Goal: Task Accomplishment & Management: Manage account settings

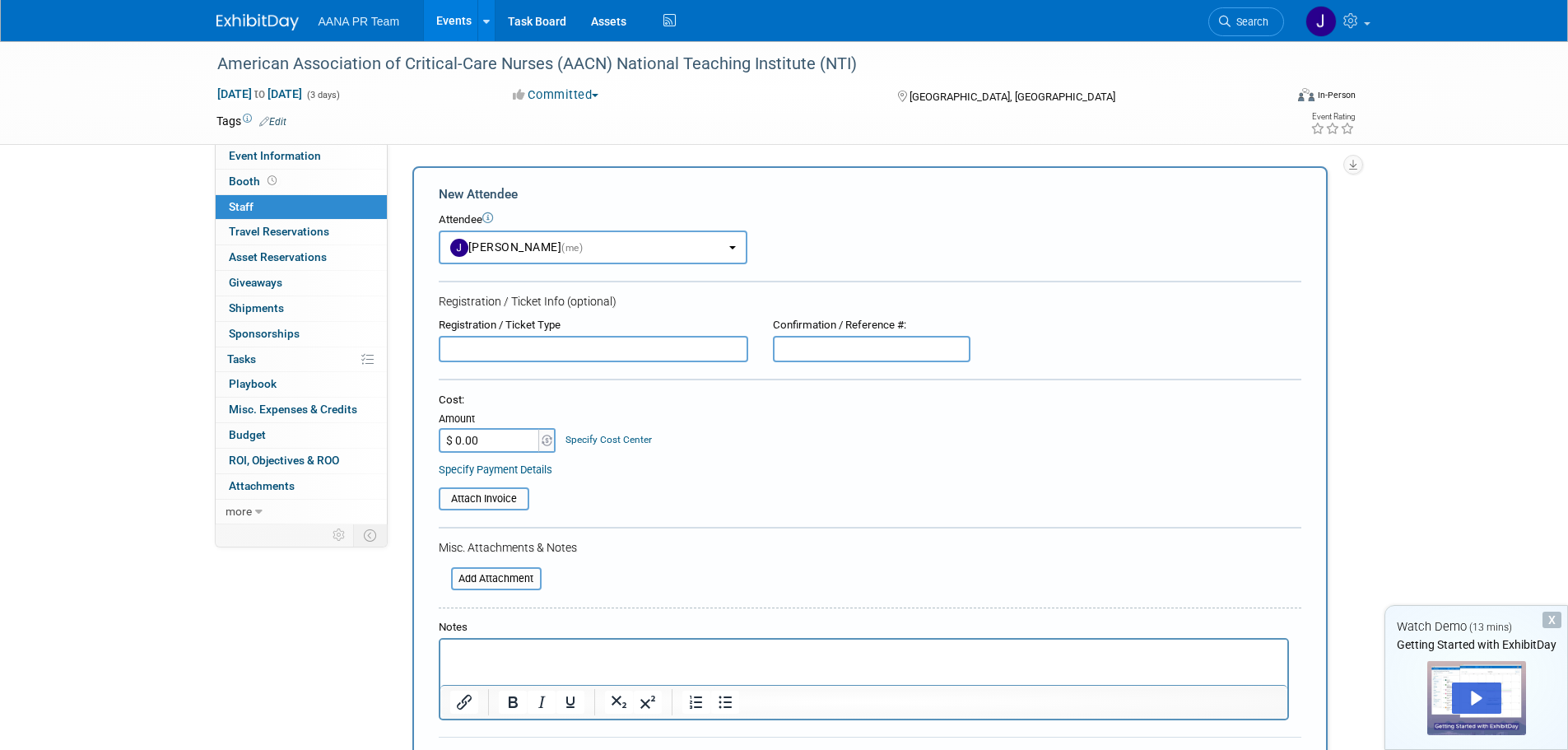
select select "3c5063d8-842f-40a5-b59e-48e55ccae991"
click at [303, 225] on span "Travel Reservations 0" at bounding box center [279, 231] width 100 height 13
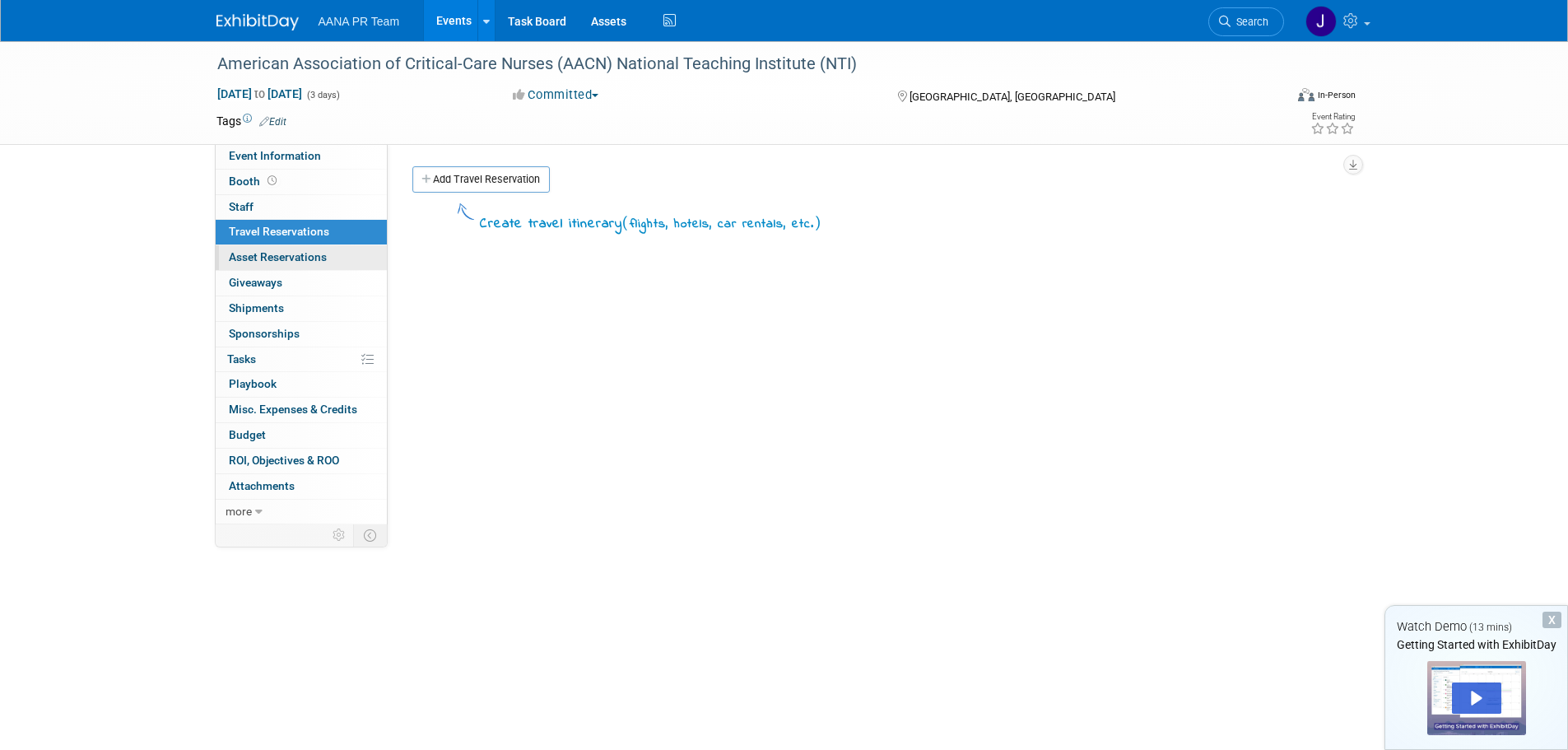
click at [323, 258] on span "Asset Reservations 0" at bounding box center [278, 257] width 98 height 13
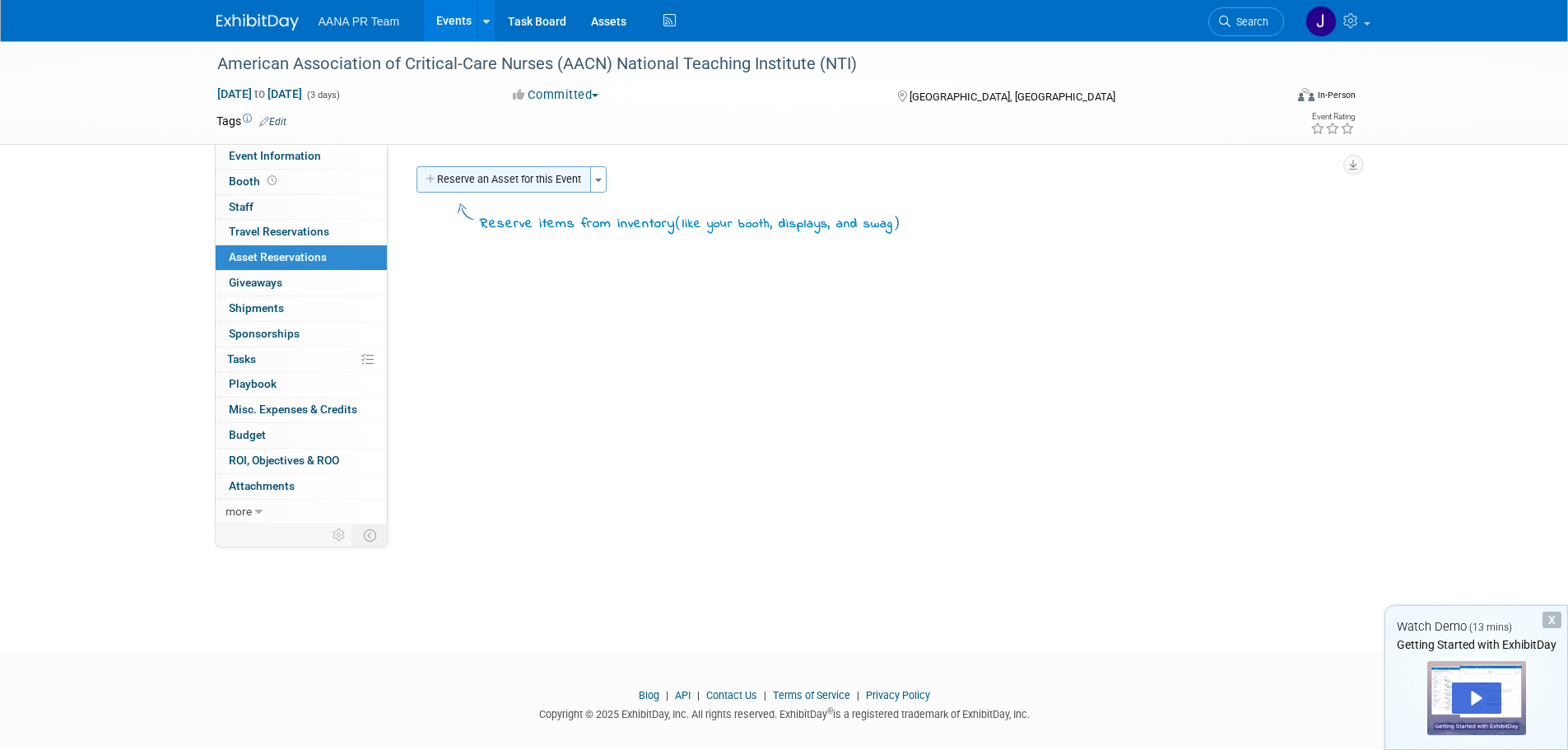
click at [498, 178] on button "Reserve an Asset for this Event" at bounding box center [503, 178] width 175 height 26
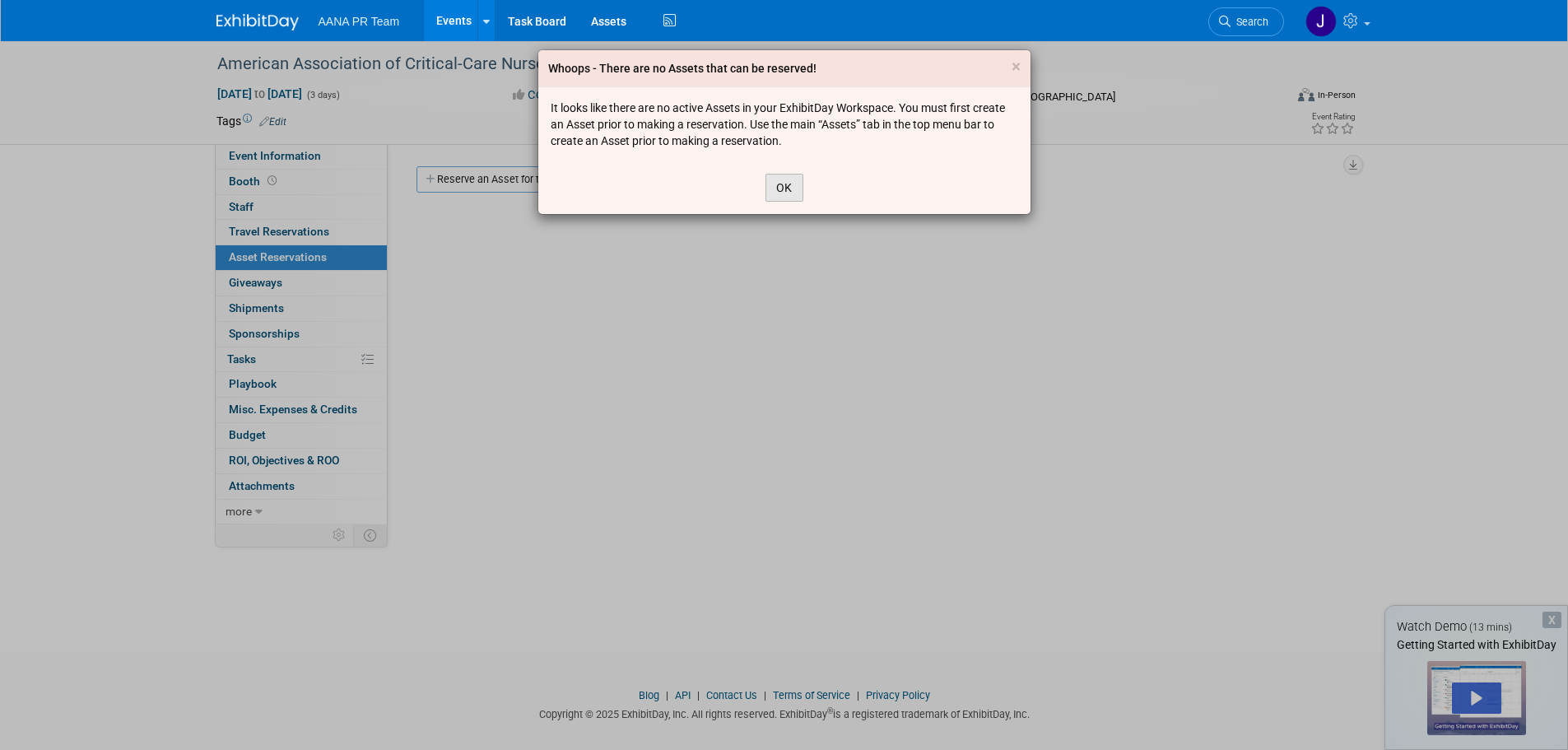
click at [777, 190] on button "OK" at bounding box center [784, 187] width 38 height 28
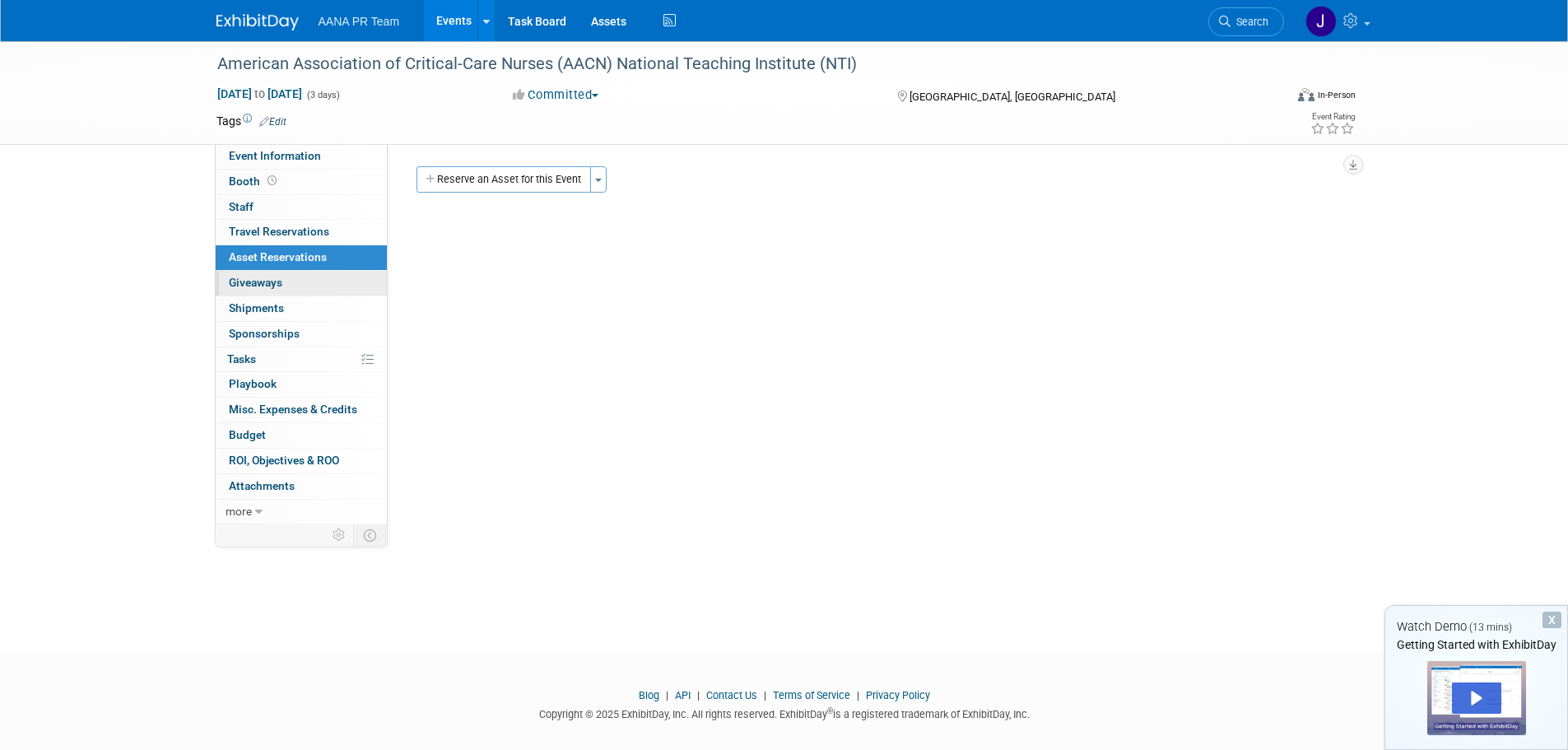
click at [301, 284] on link "0 Giveaways 0" at bounding box center [302, 283] width 172 height 25
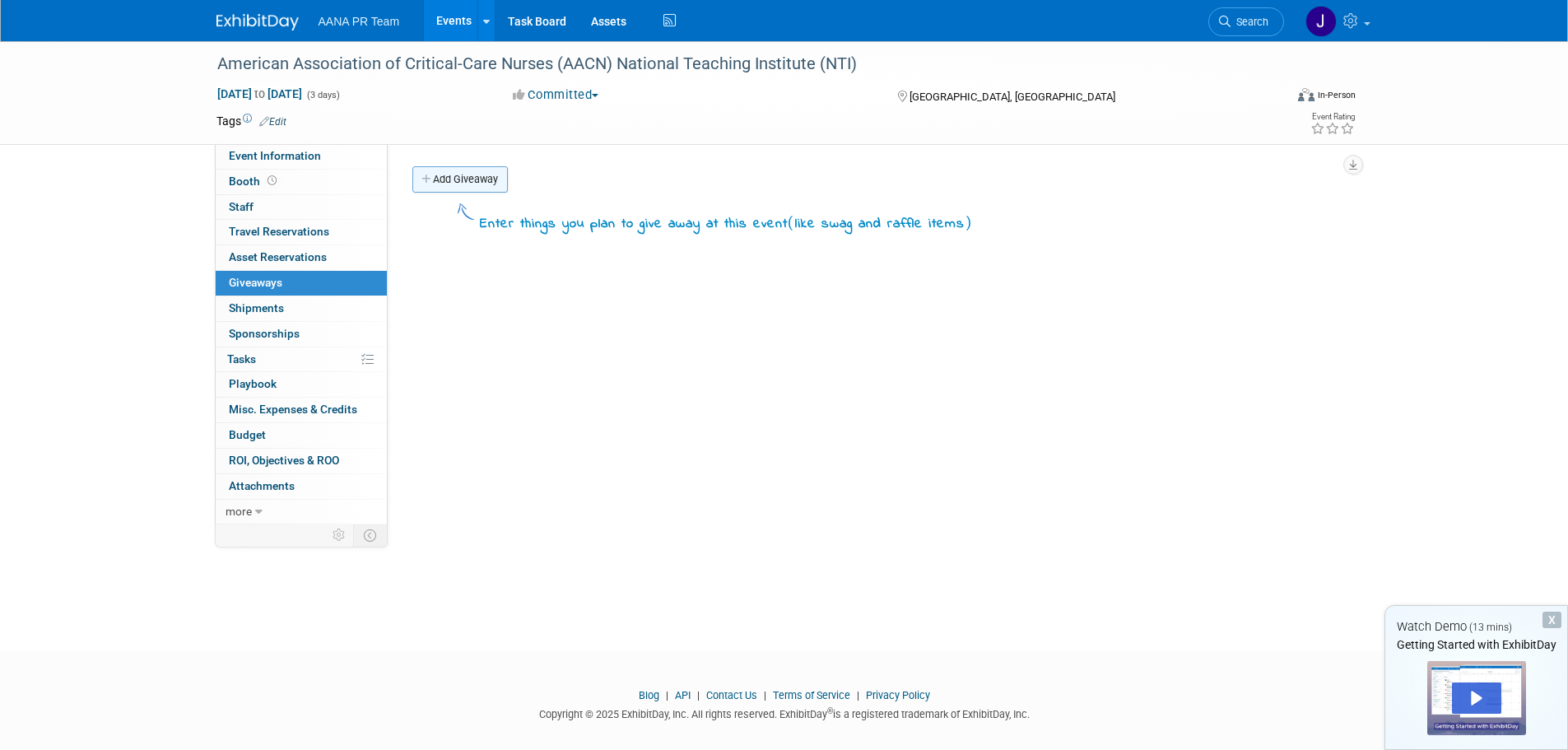
click at [464, 184] on link "Add Giveaway" at bounding box center [460, 178] width 95 height 26
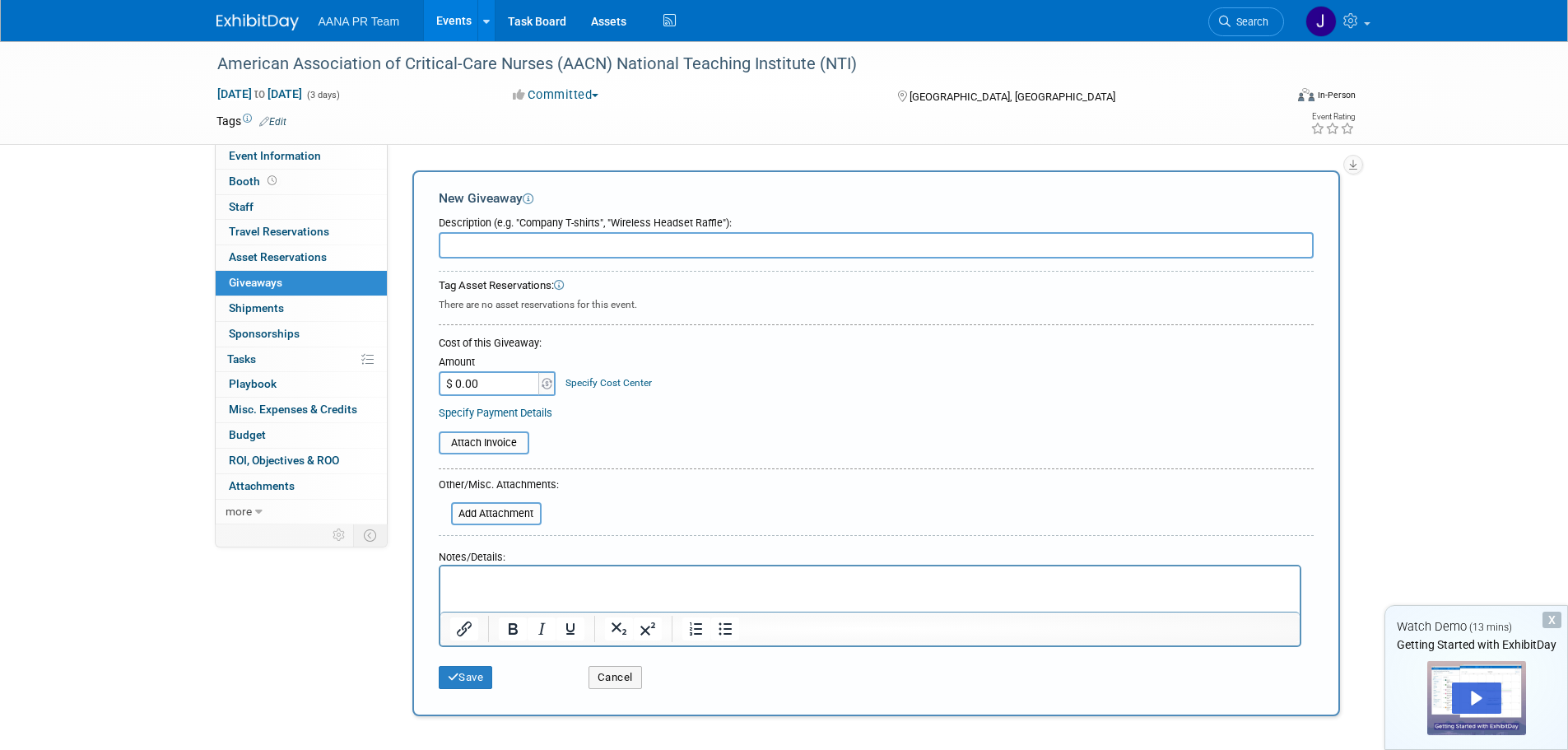
click at [425, 207] on div "New Giveaway Description (e.g. "Company T-shirts", "Wireless Headset Raffle"): …" at bounding box center [877, 443] width 928 height 546
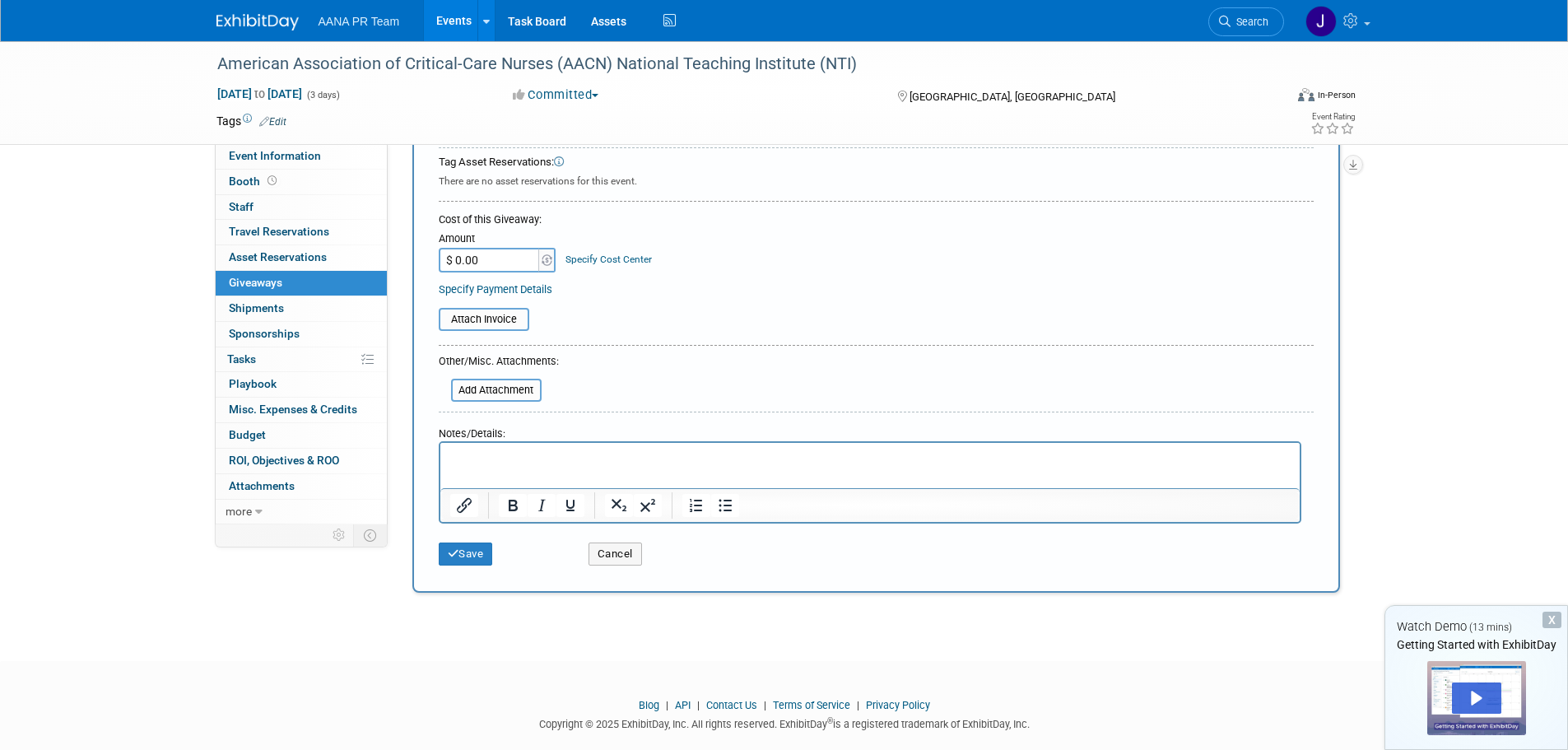
scroll to position [149, 0]
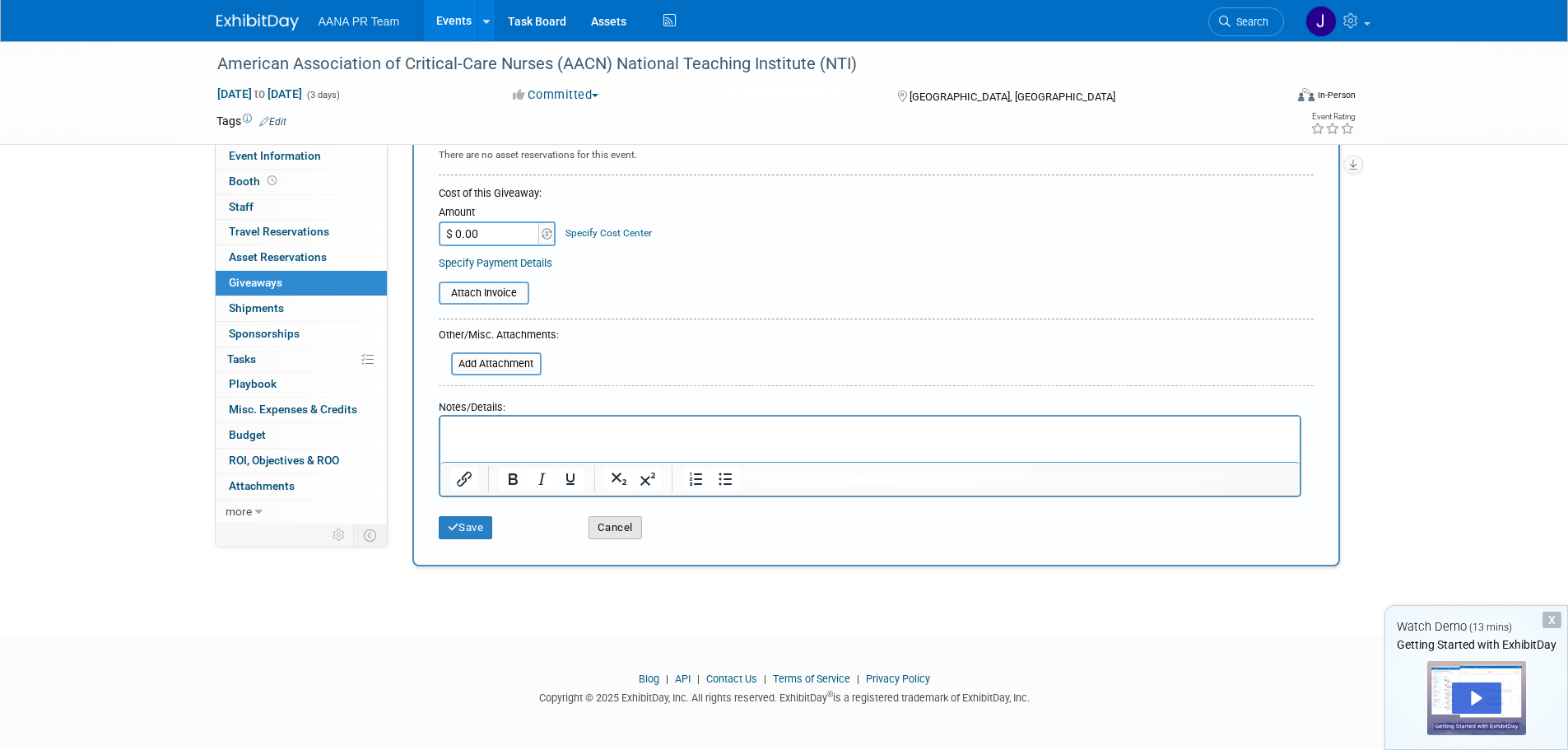
click at [608, 526] on button "Cancel" at bounding box center [614, 527] width 53 height 23
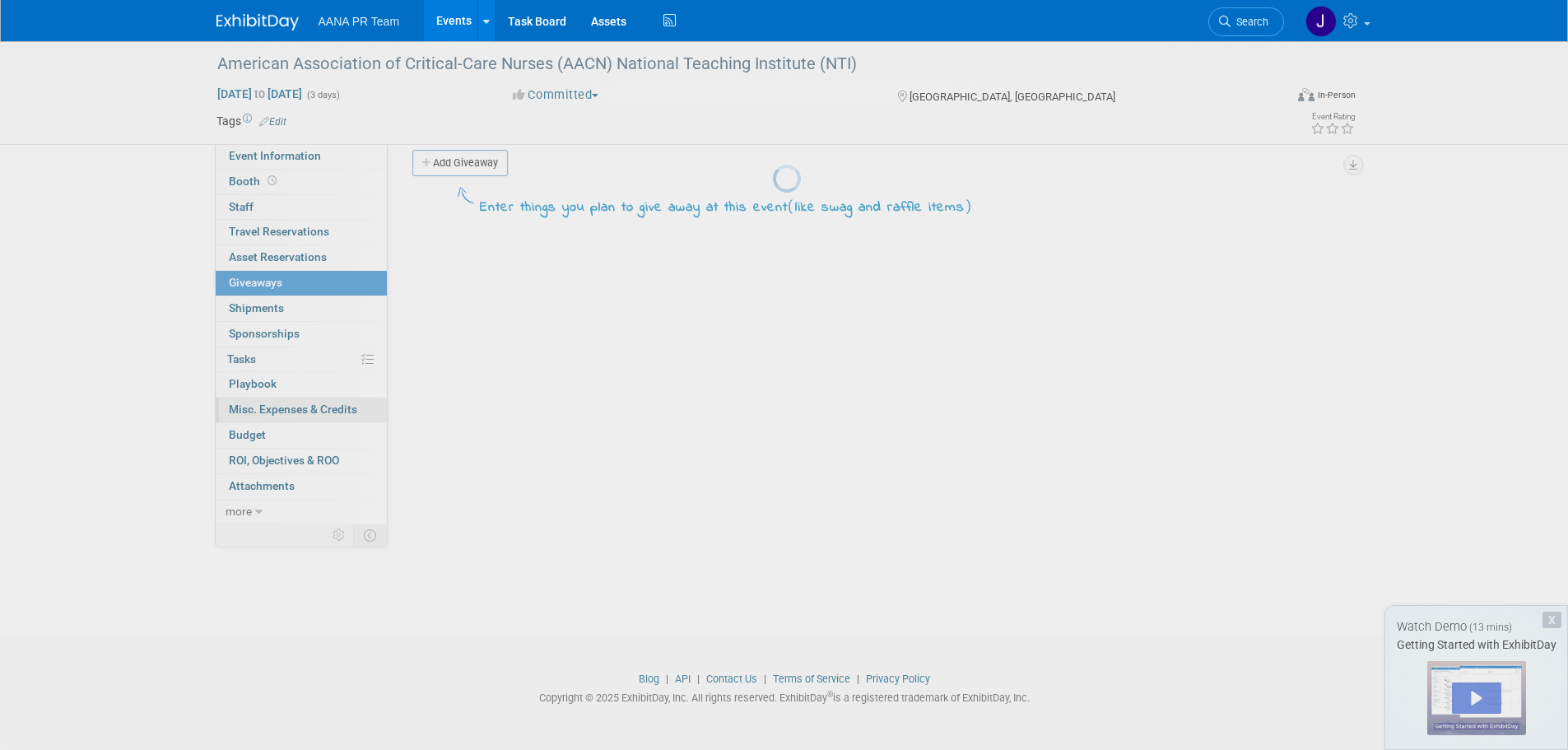
scroll to position [16, 0]
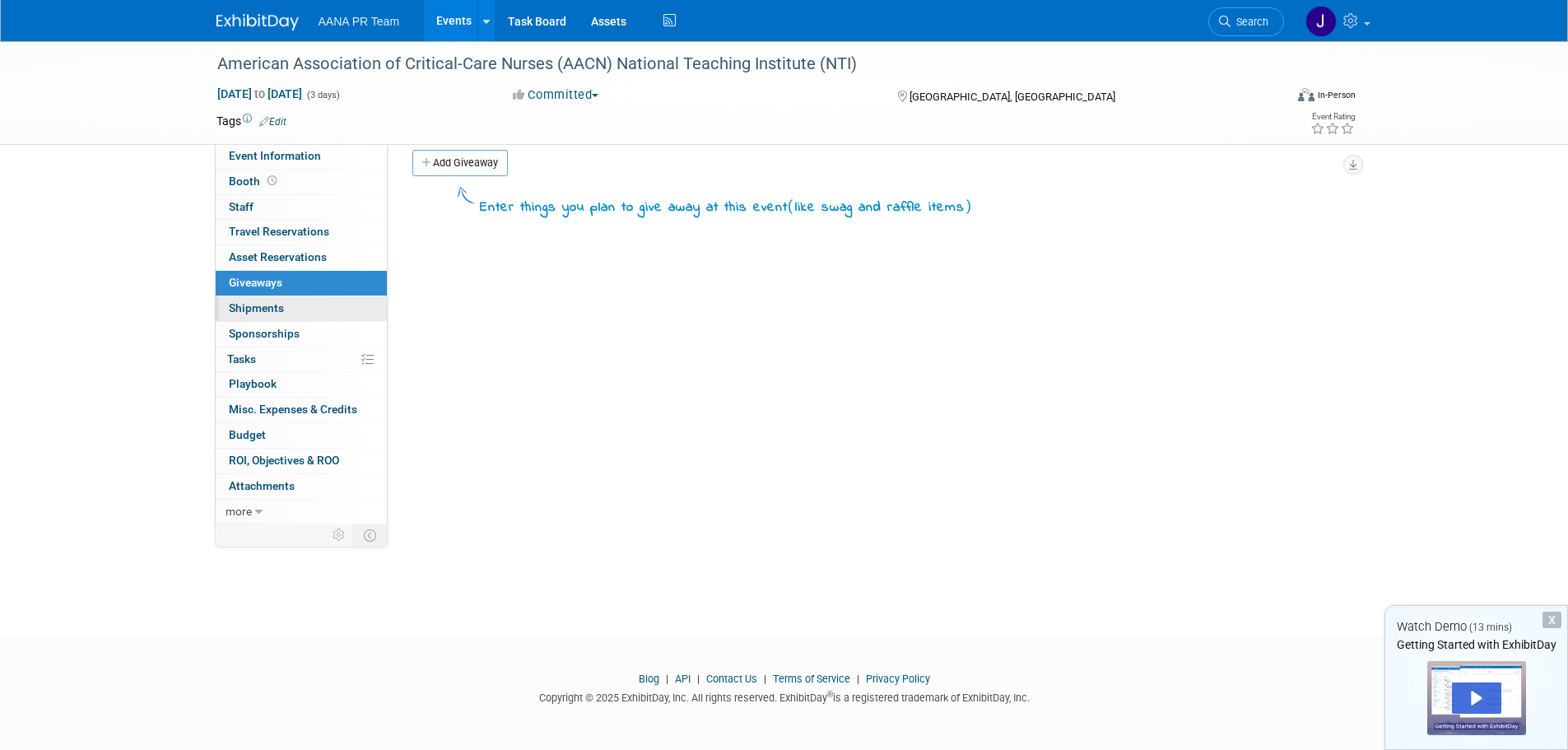
click at [269, 303] on span "Shipments 0" at bounding box center [256, 308] width 55 height 13
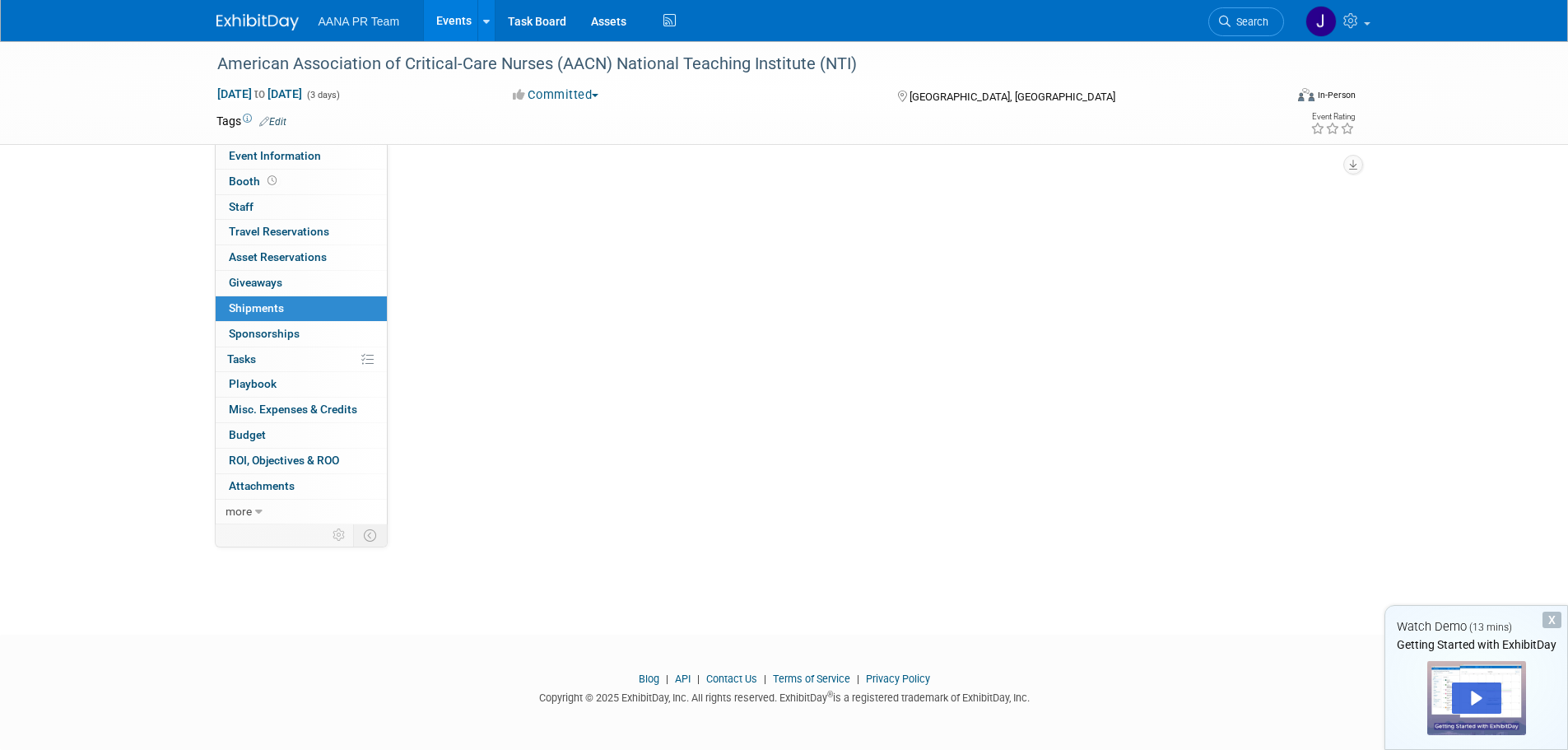
scroll to position [0, 0]
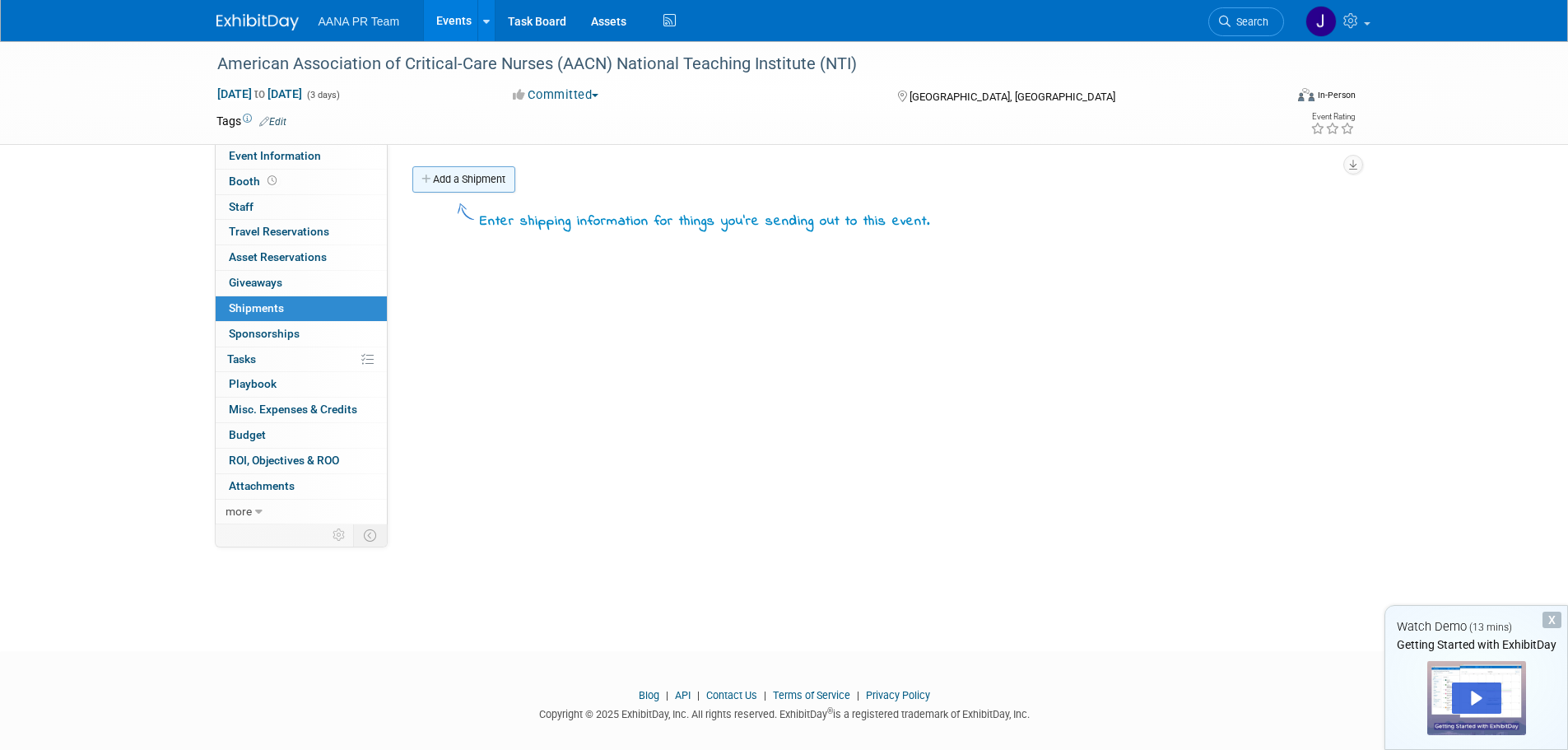
click at [469, 177] on link "Add a Shipment" at bounding box center [464, 178] width 103 height 26
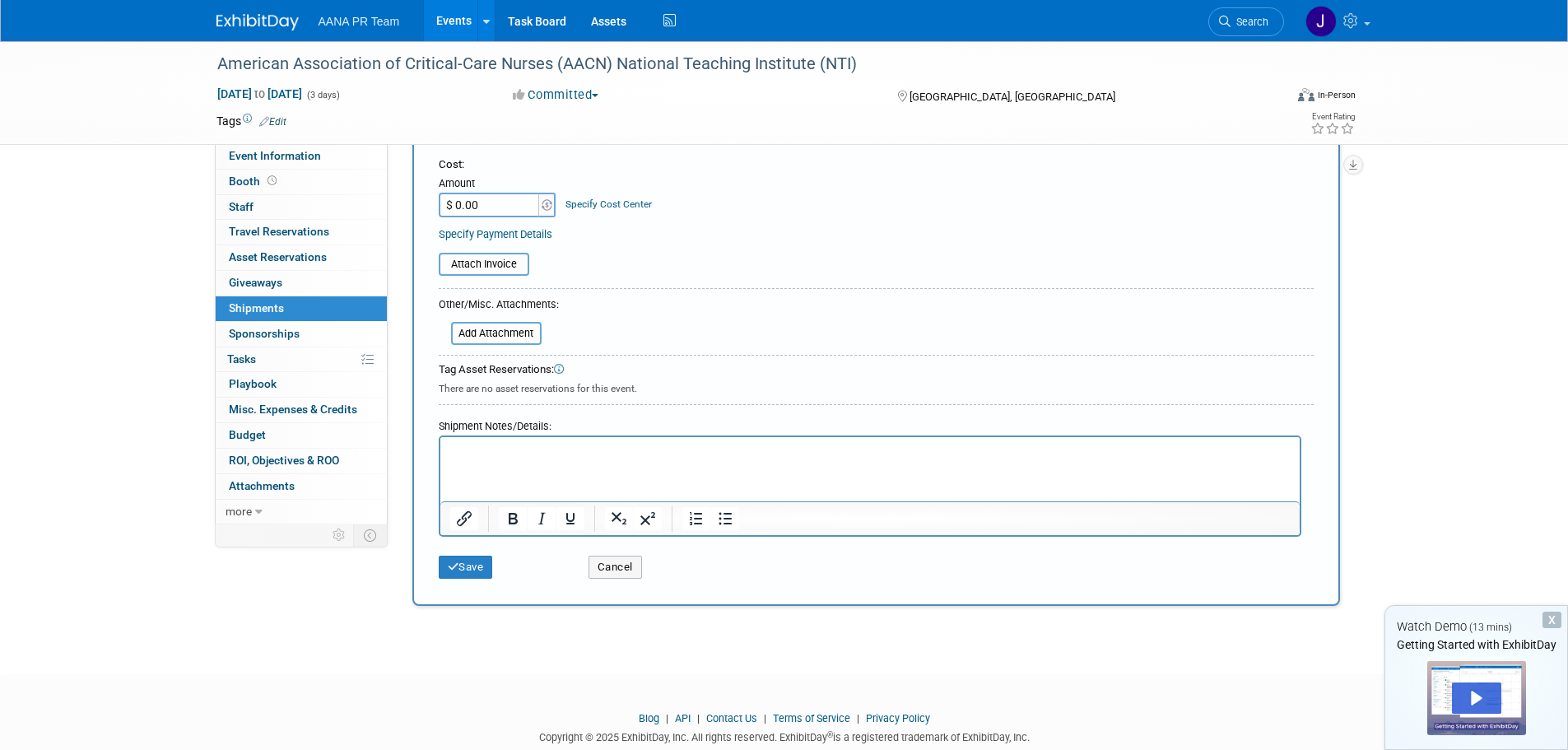
scroll to position [354, 0]
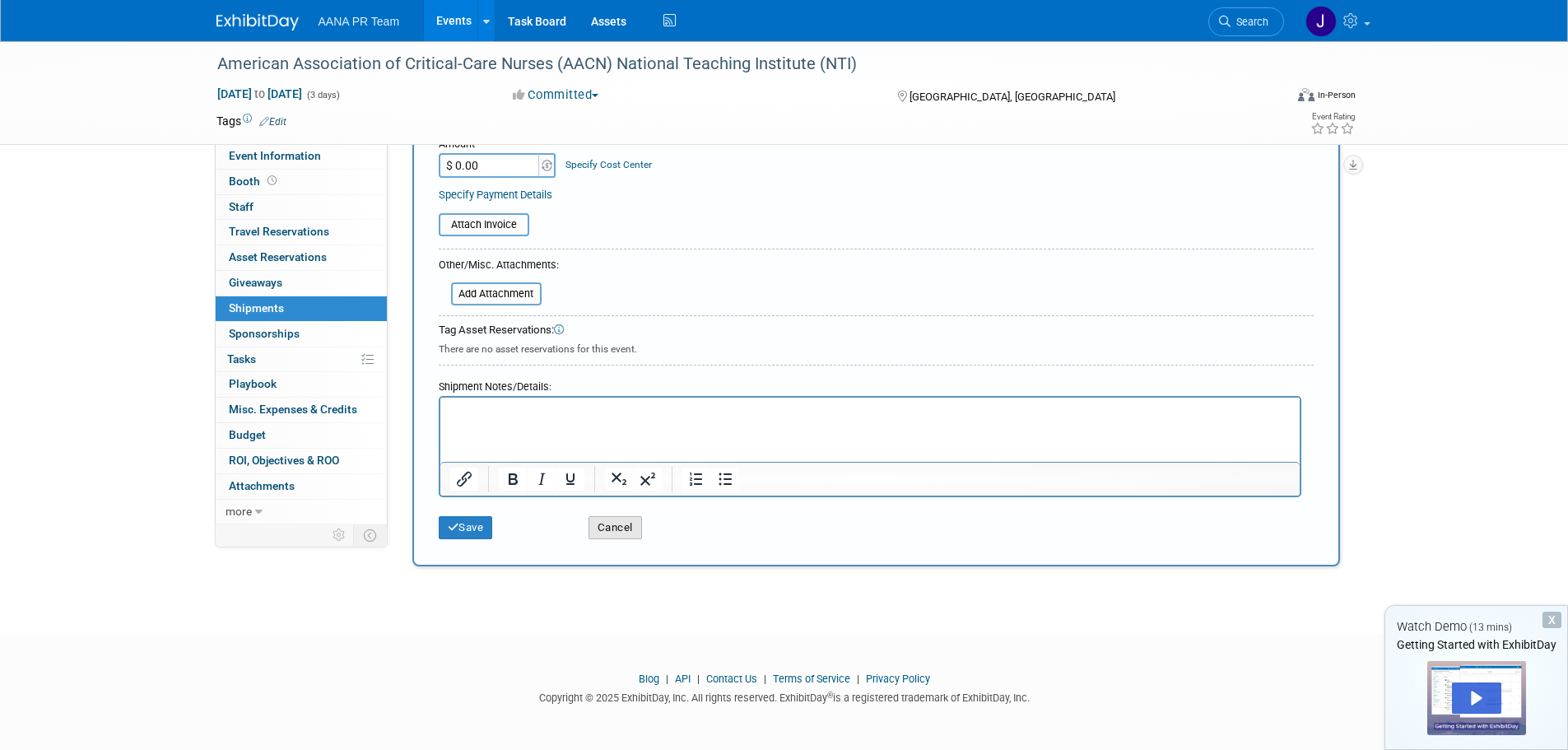
click at [625, 528] on button "Cancel" at bounding box center [614, 527] width 53 height 23
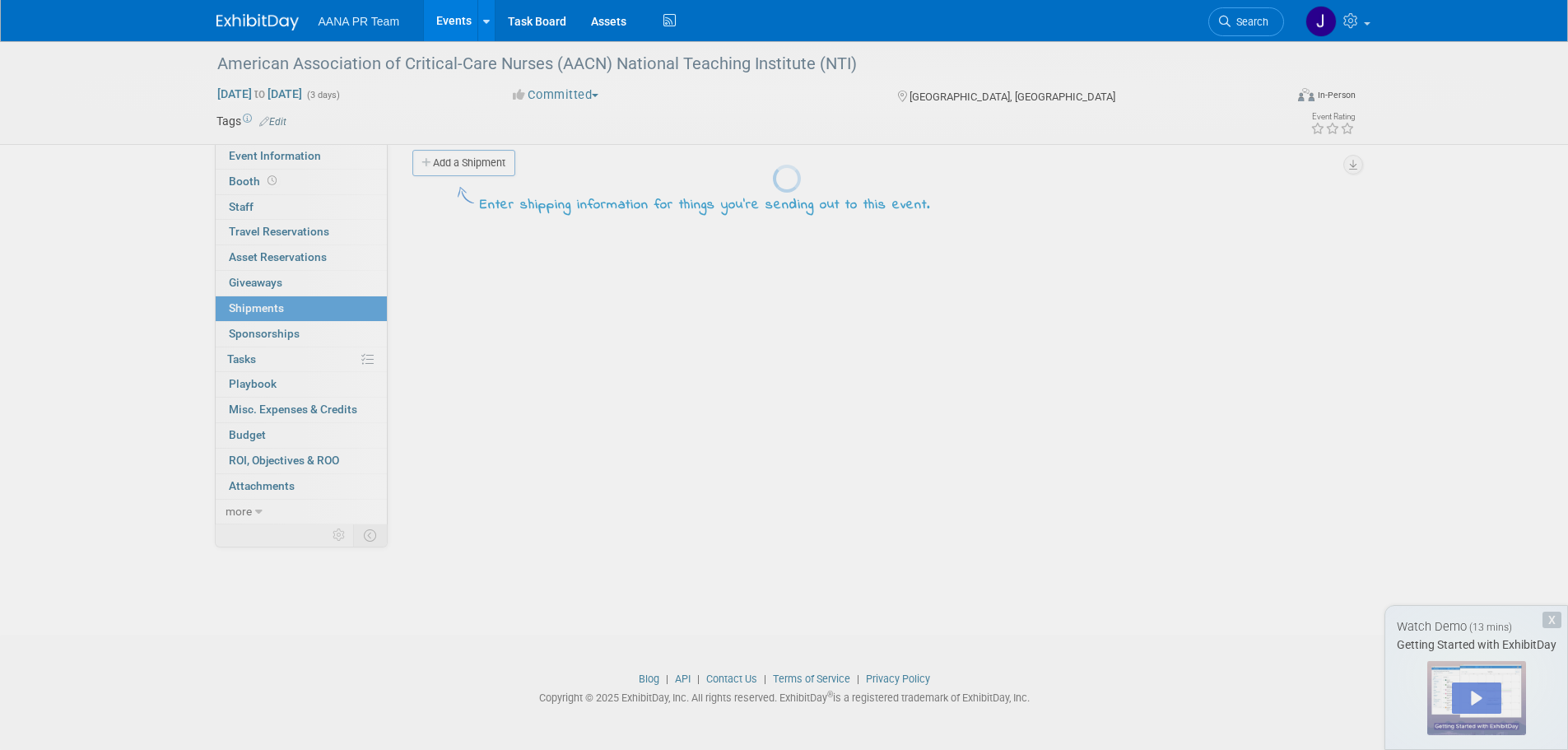
scroll to position [0, 0]
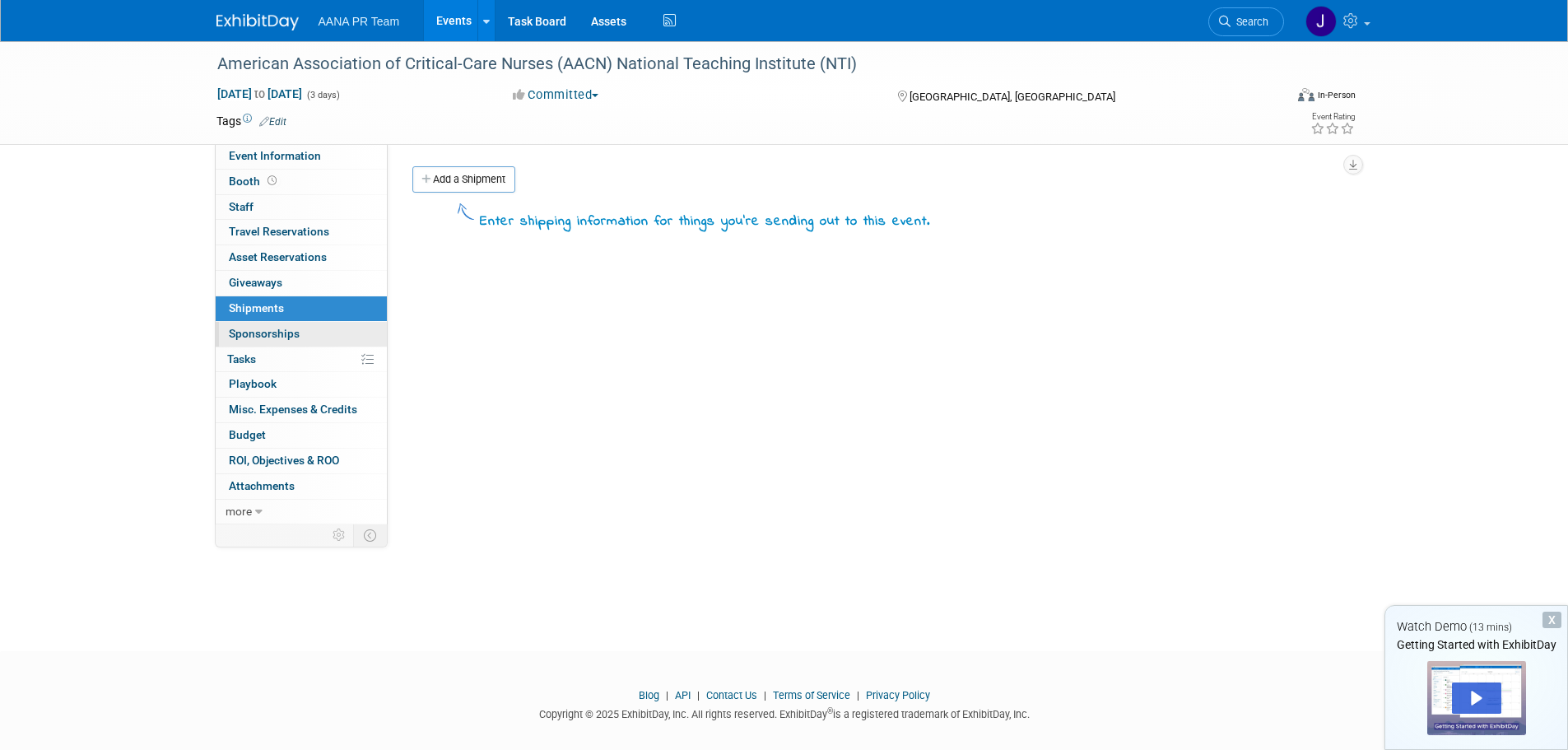
click at [276, 329] on span "Sponsorships 0" at bounding box center [263, 334] width 70 height 13
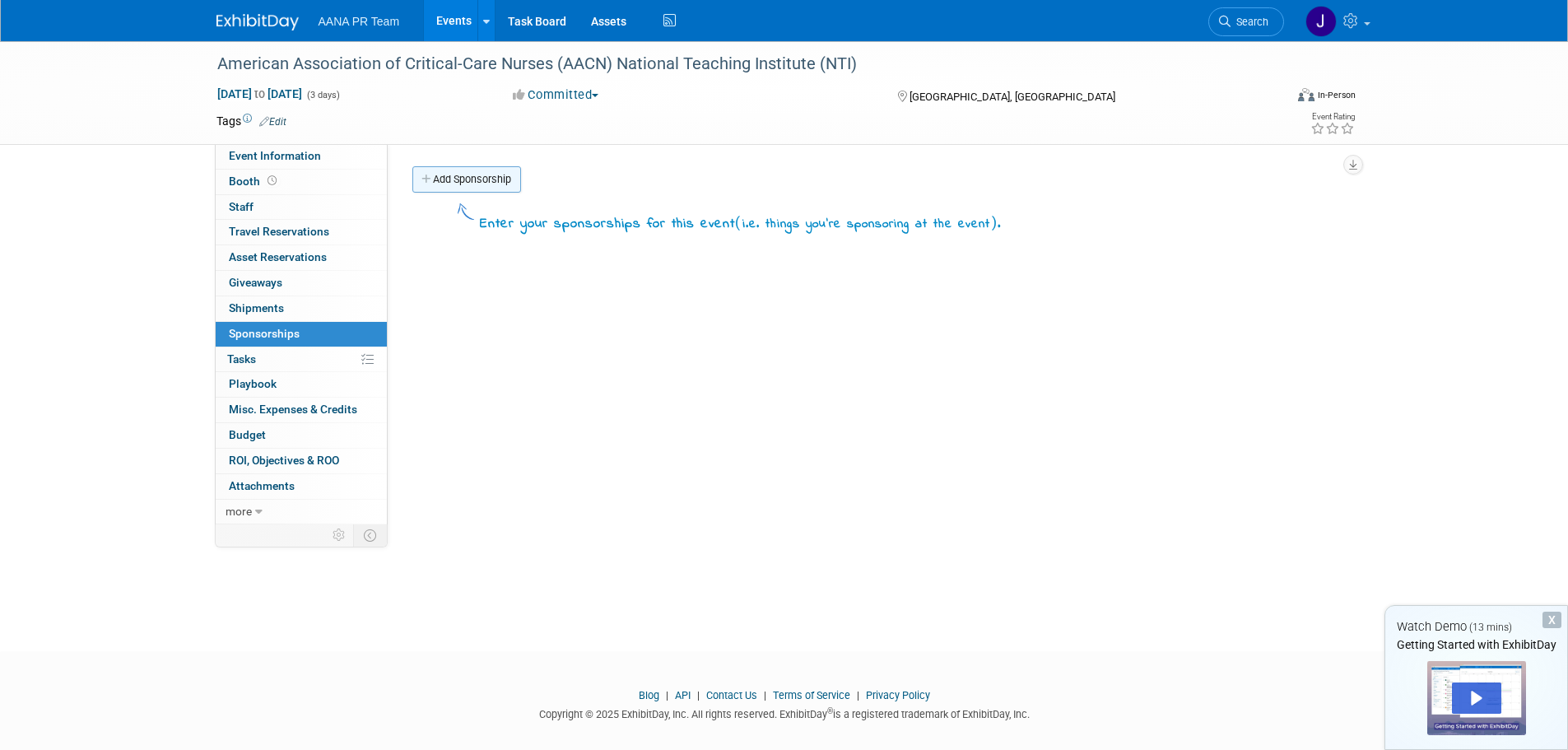
click at [472, 178] on link "Add Sponsorship" at bounding box center [467, 178] width 109 height 26
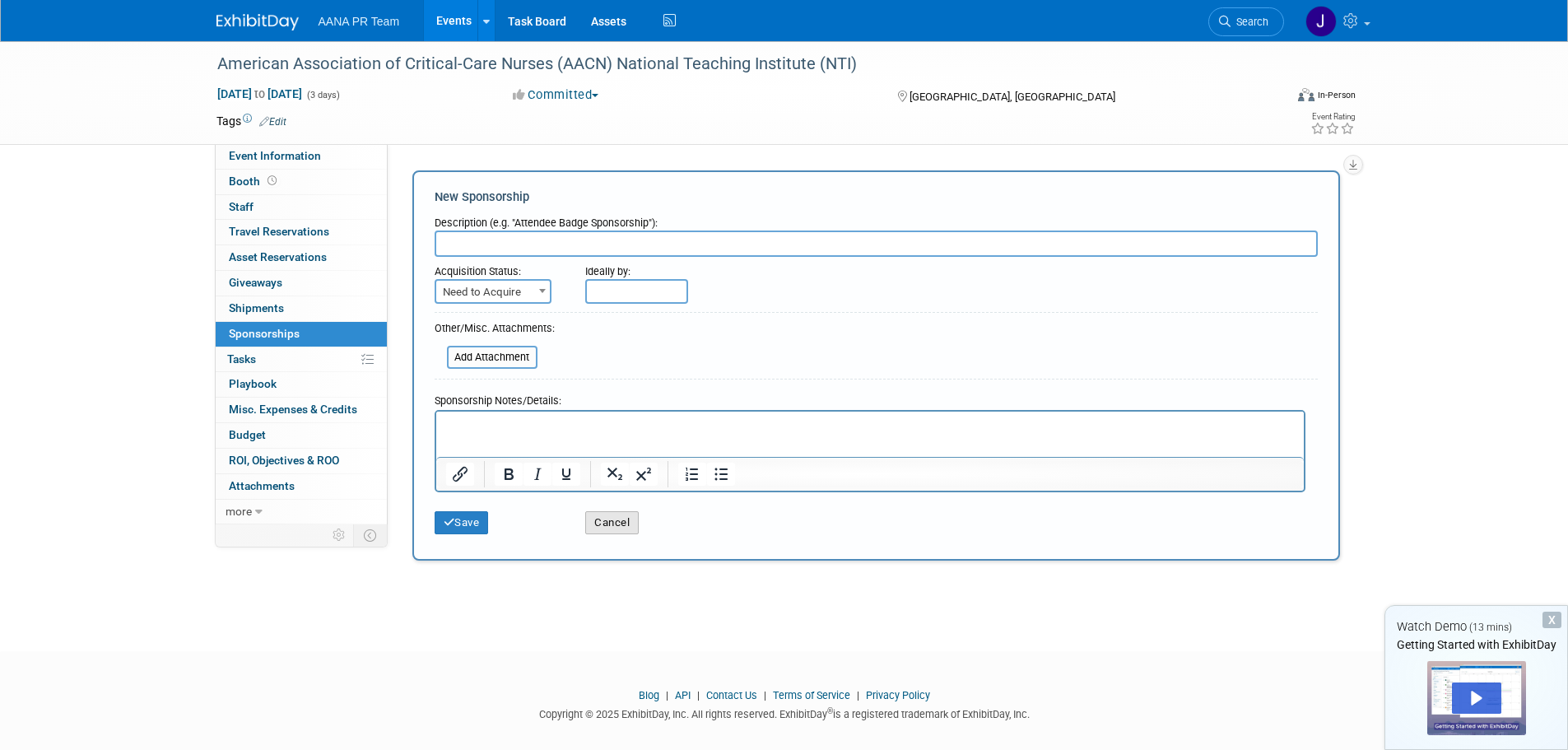
click at [621, 528] on button "Cancel" at bounding box center [611, 522] width 53 height 23
